Goal: Information Seeking & Learning: Learn about a topic

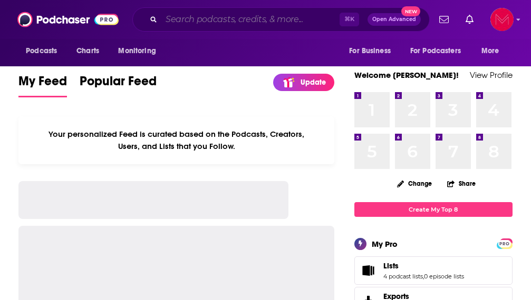
click at [218, 23] on input "Search podcasts, credits, & more..." at bounding box center [250, 19] width 178 height 17
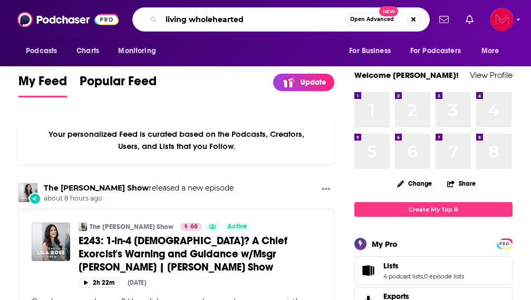
type input "living wholehearted"
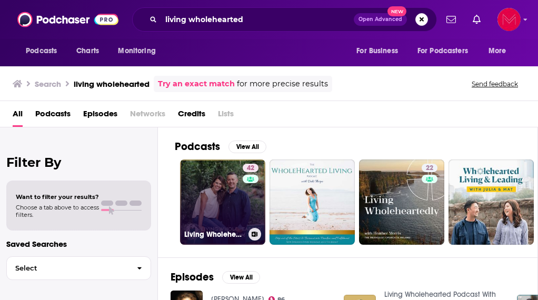
click at [227, 194] on link "42 Living Wholehearted Podcast With [PERSON_NAME] and Terra" at bounding box center [222, 202] width 85 height 85
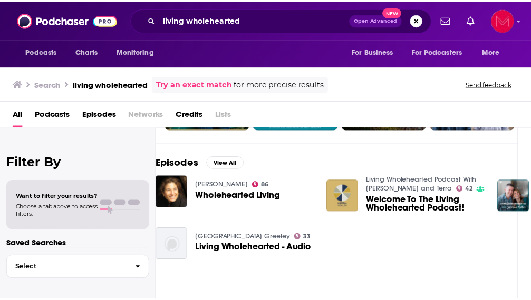
scroll to position [115, 14]
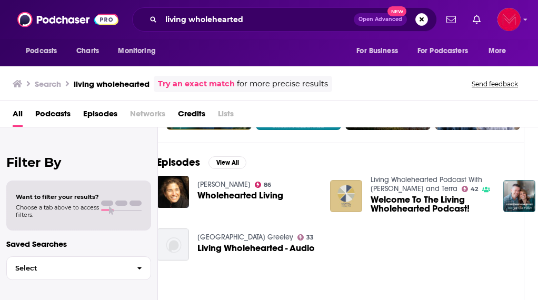
click at [348, 193] on img "Welcome To The Living Wholehearted Podcast!" at bounding box center [346, 196] width 32 height 32
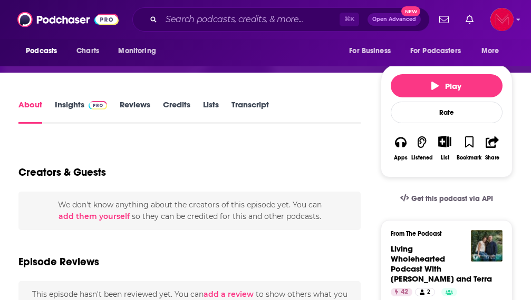
scroll to position [132, 0]
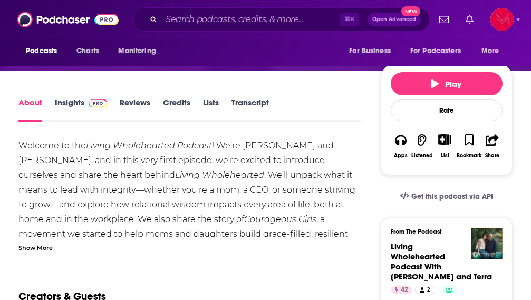
click at [67, 101] on link "Insights" at bounding box center [81, 109] width 52 height 24
